Goal: Check status: Check status

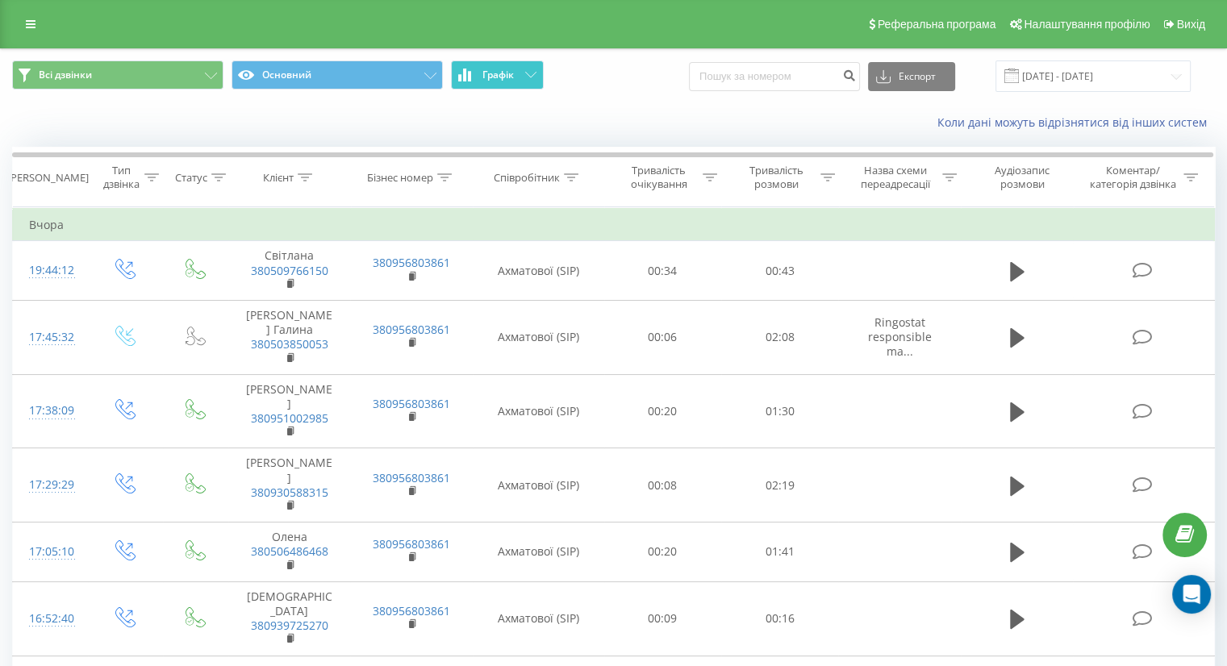
click at [503, 78] on span "Графік" at bounding box center [497, 74] width 31 height 11
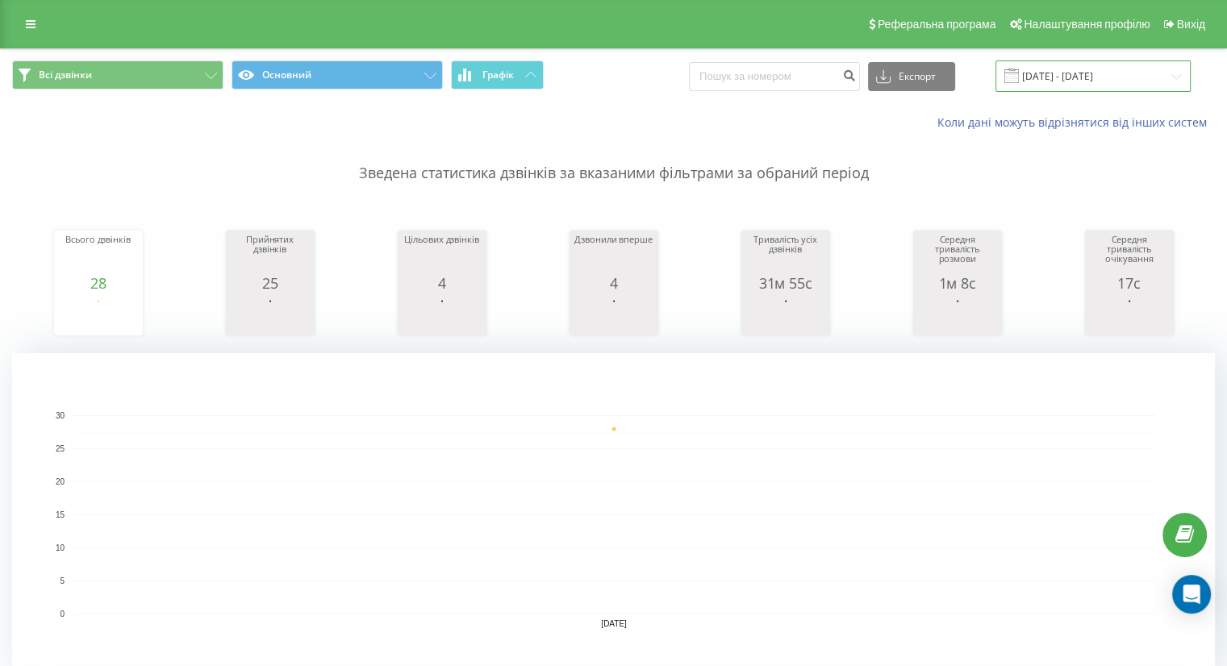
click at [1047, 77] on input "21.08.2025 - 21.08.2025" at bounding box center [1092, 75] width 195 height 31
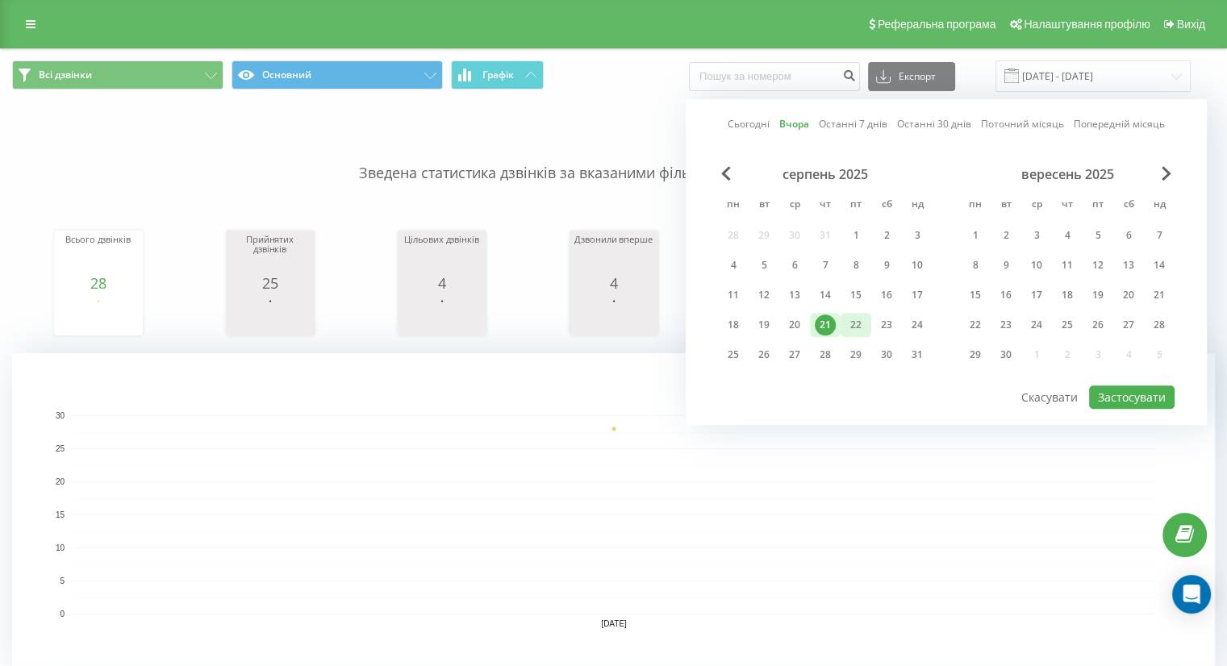
click at [860, 320] on div "22" at bounding box center [855, 325] width 21 height 21
click at [1152, 398] on button "Застосувати" at bounding box center [1131, 396] width 85 height 23
type input "[DATE] - [DATE]"
